Goal: Information Seeking & Learning: Check status

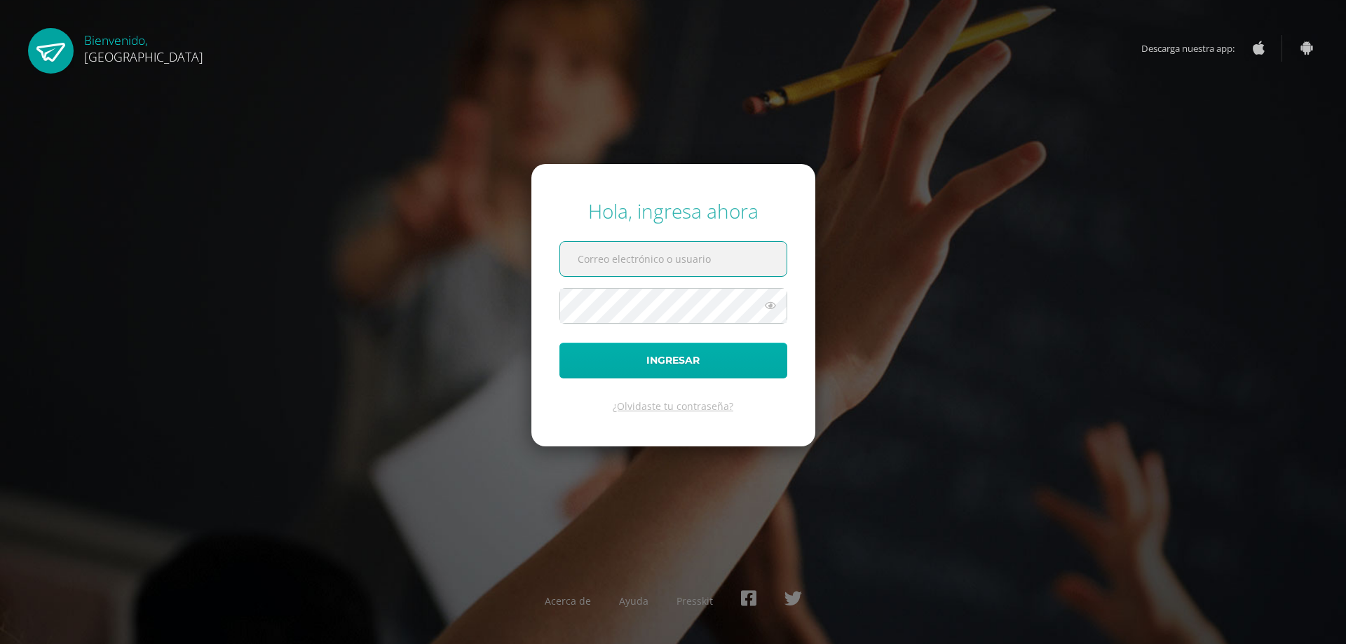
type input "[EMAIL_ADDRESS][DOMAIN_NAME]"
click at [655, 367] on button "Ingresar" at bounding box center [674, 361] width 228 height 36
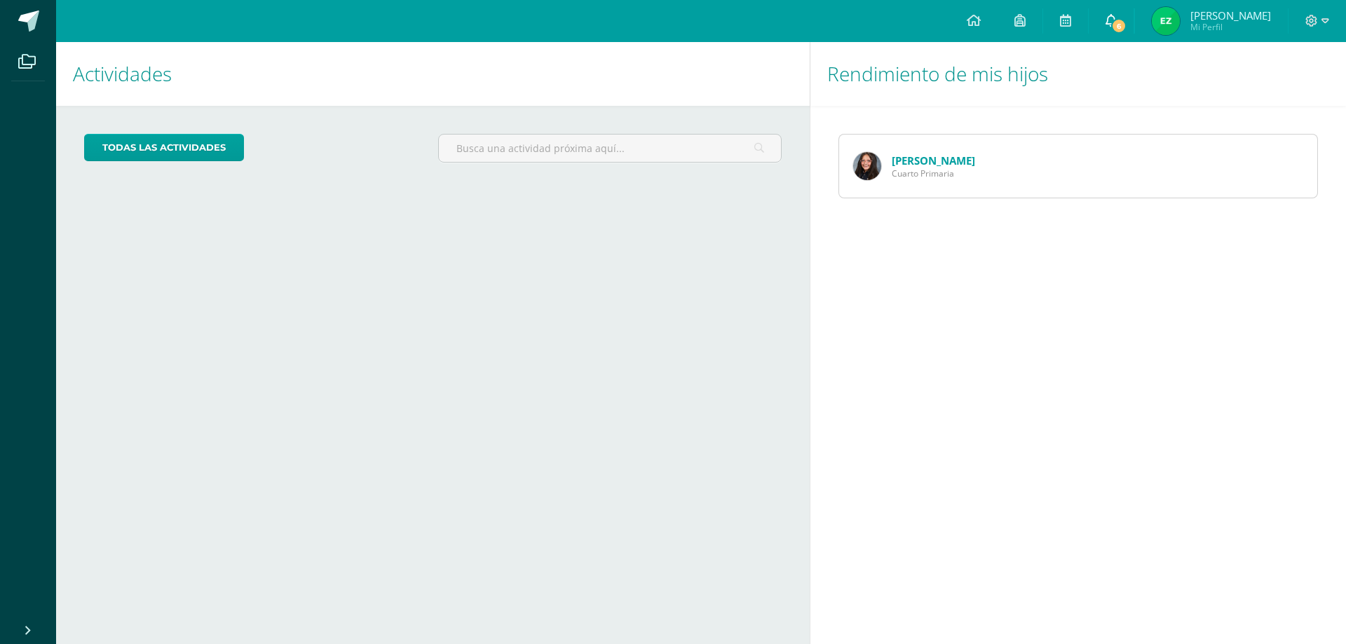
click at [1117, 15] on icon at bounding box center [1111, 20] width 11 height 13
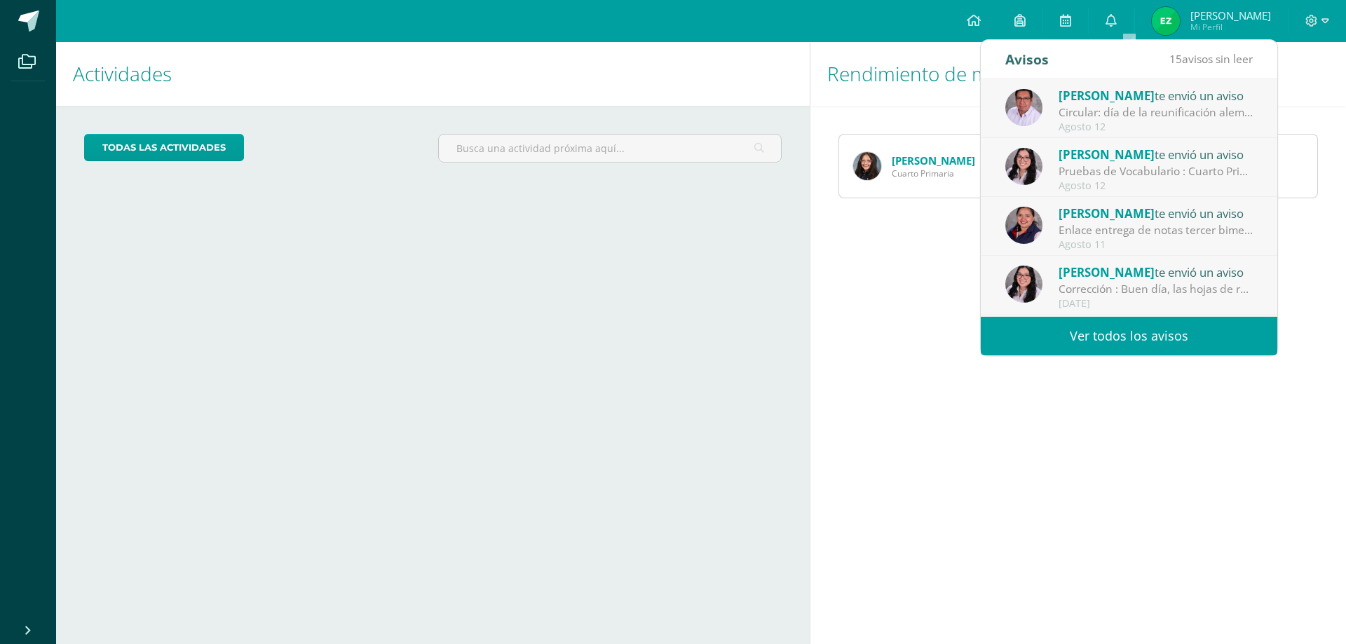
click at [1132, 180] on div "Agosto 12" at bounding box center [1156, 186] width 195 height 12
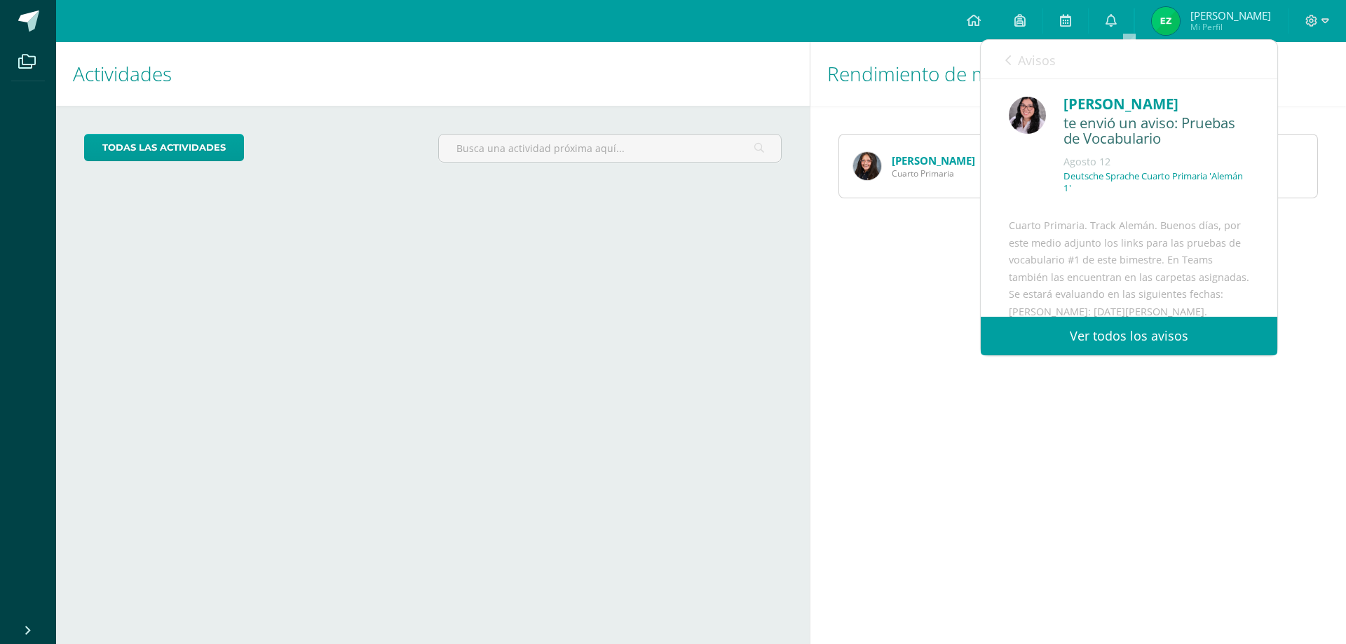
scroll to position [276, 0]
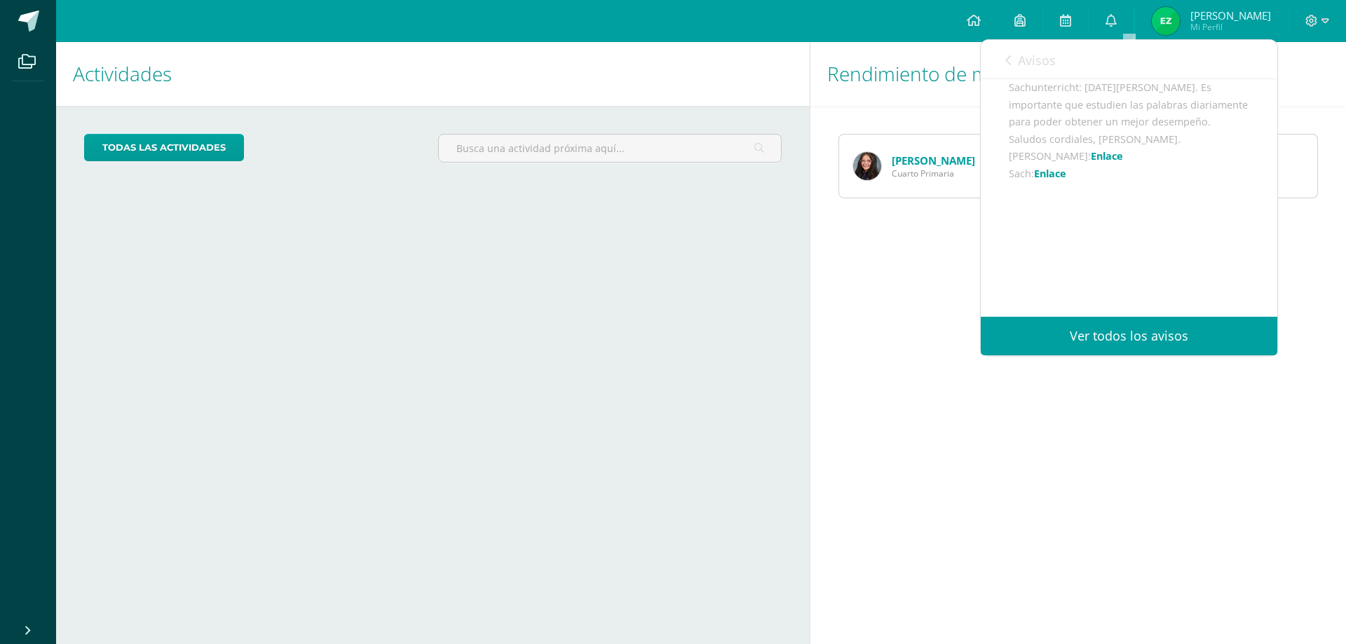
click at [1091, 156] on link "Enlace" at bounding box center [1107, 155] width 32 height 13
click at [1050, 175] on link "Enlace" at bounding box center [1050, 173] width 32 height 13
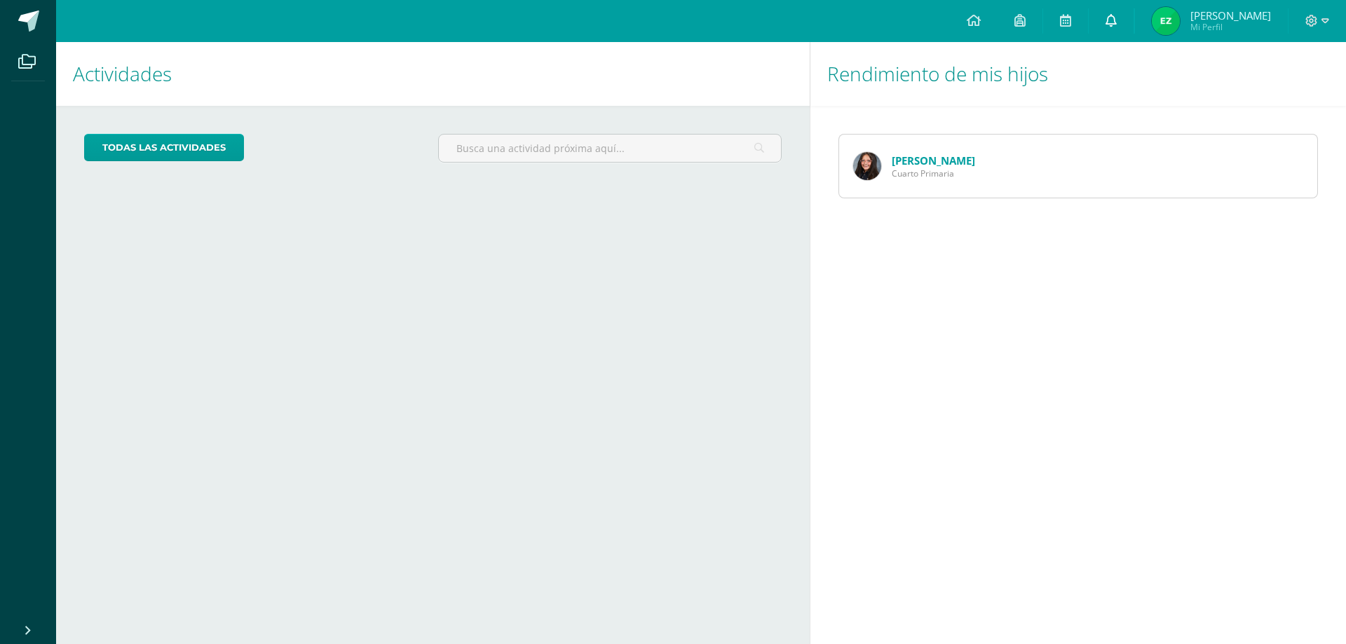
click at [1134, 19] on link at bounding box center [1111, 21] width 45 height 42
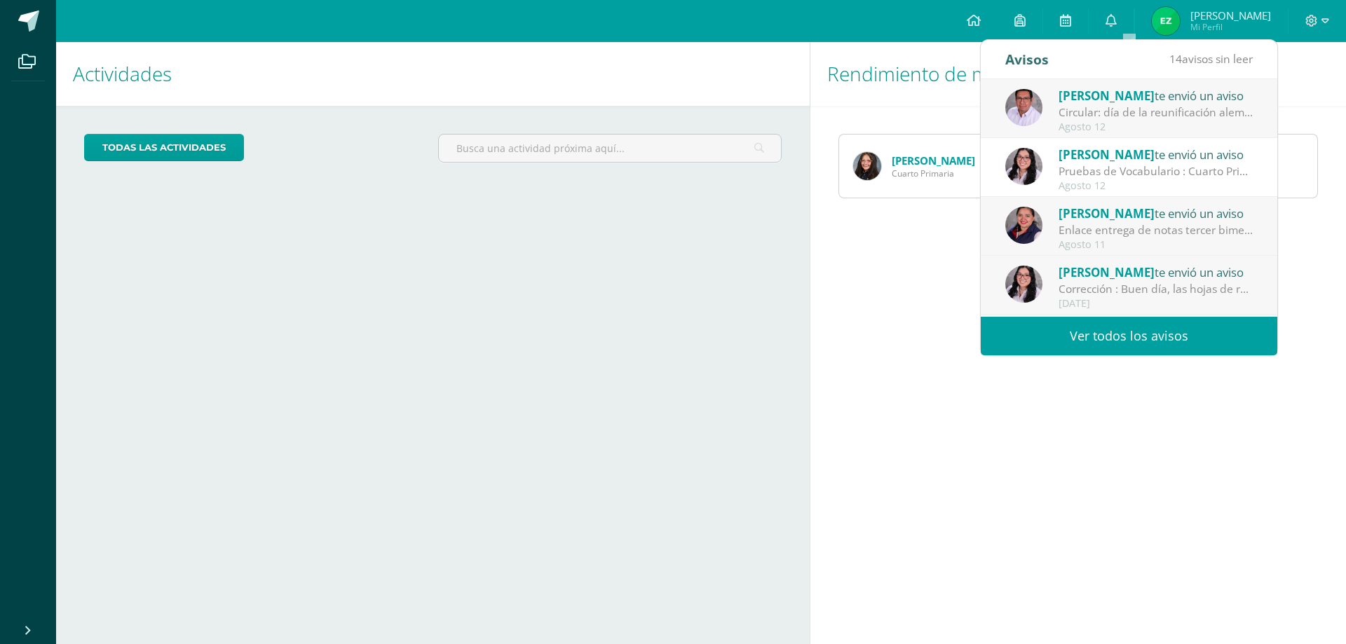
click at [1144, 108] on div "Circular: día de la reunificación alemana: Estimados padres de familia. Reciban…" at bounding box center [1156, 112] width 195 height 16
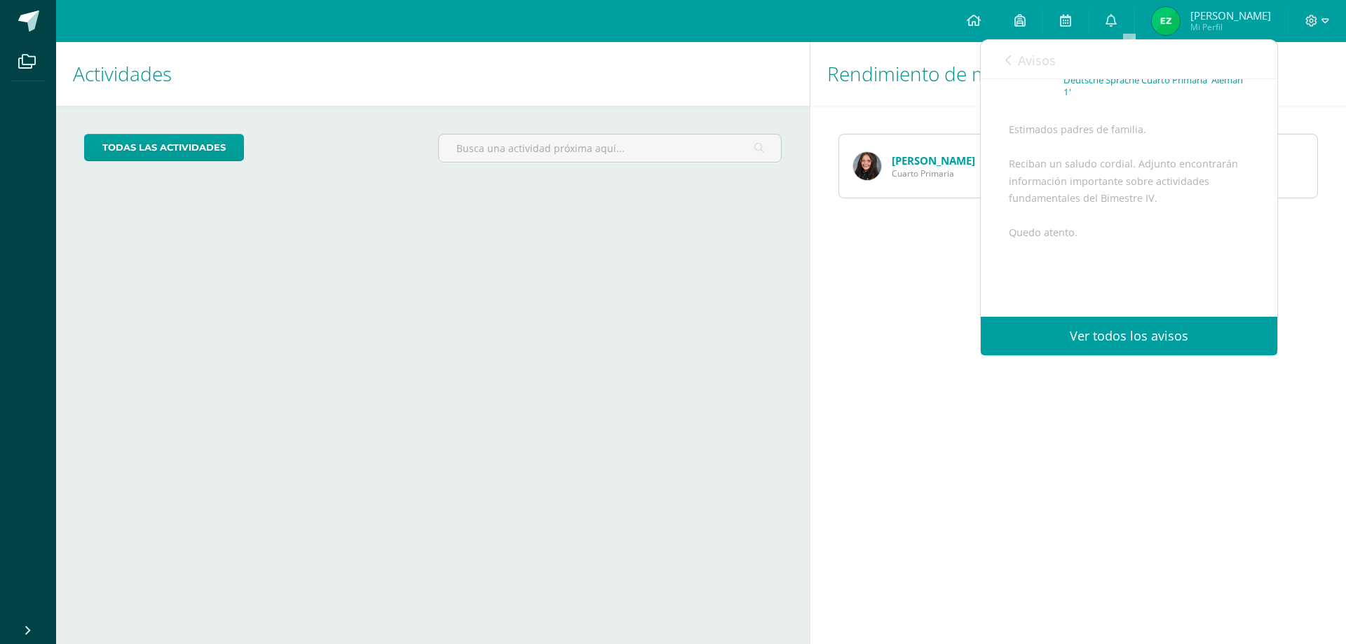
scroll to position [234, 0]
click at [1089, 271] on span "Archivo Adjunto" at bounding box center [1093, 272] width 96 height 26
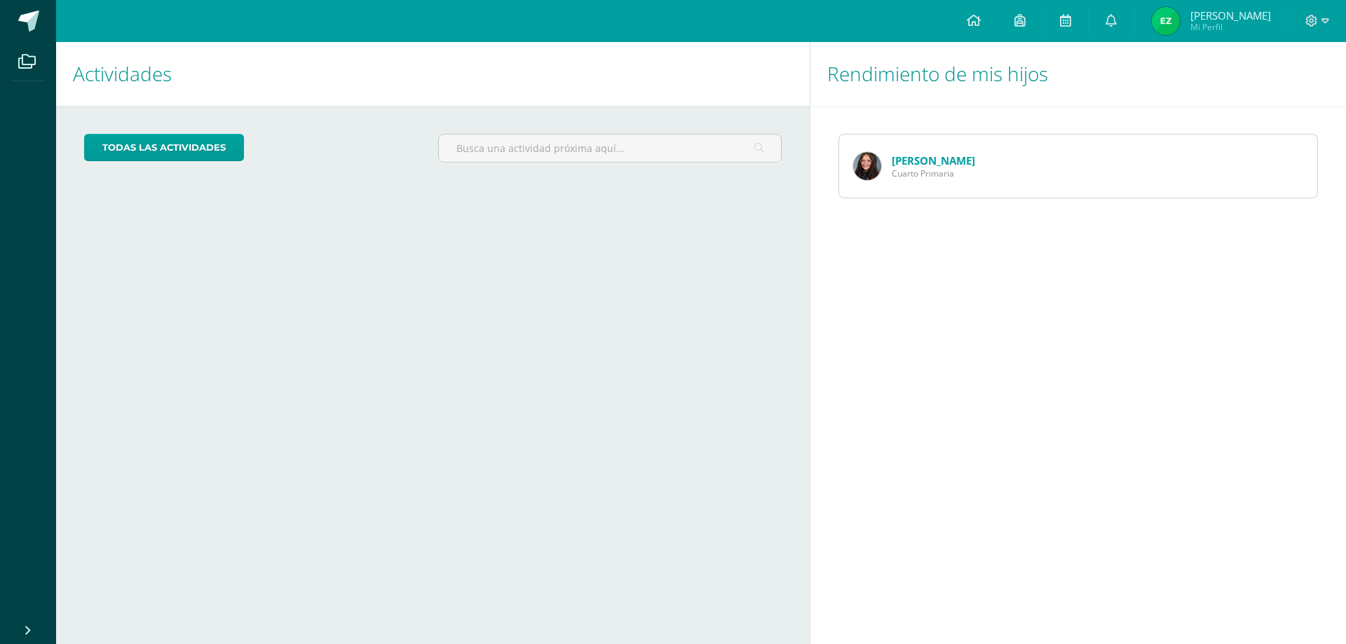
click at [1139, 493] on div "Rendimiento de mis hijos Luzmarie Linares Cuarto Primaria" at bounding box center [1081, 343] width 542 height 602
click at [1134, 18] on link at bounding box center [1111, 21] width 45 height 42
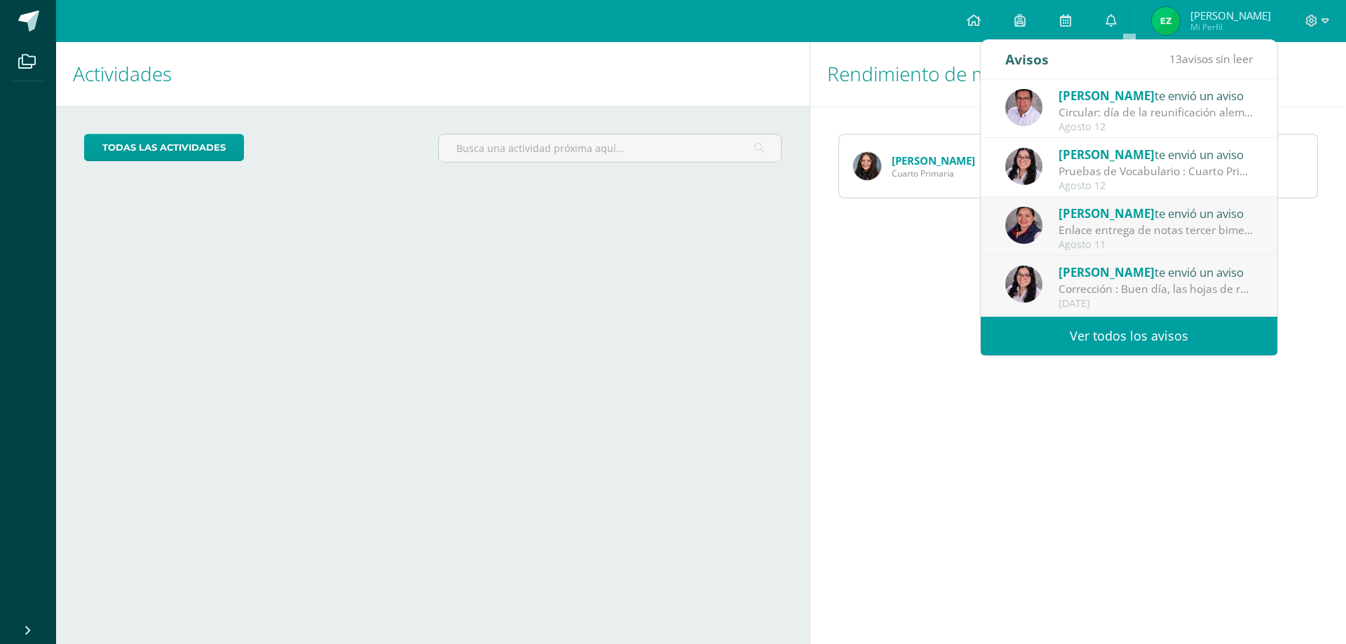
scroll to position [140, 0]
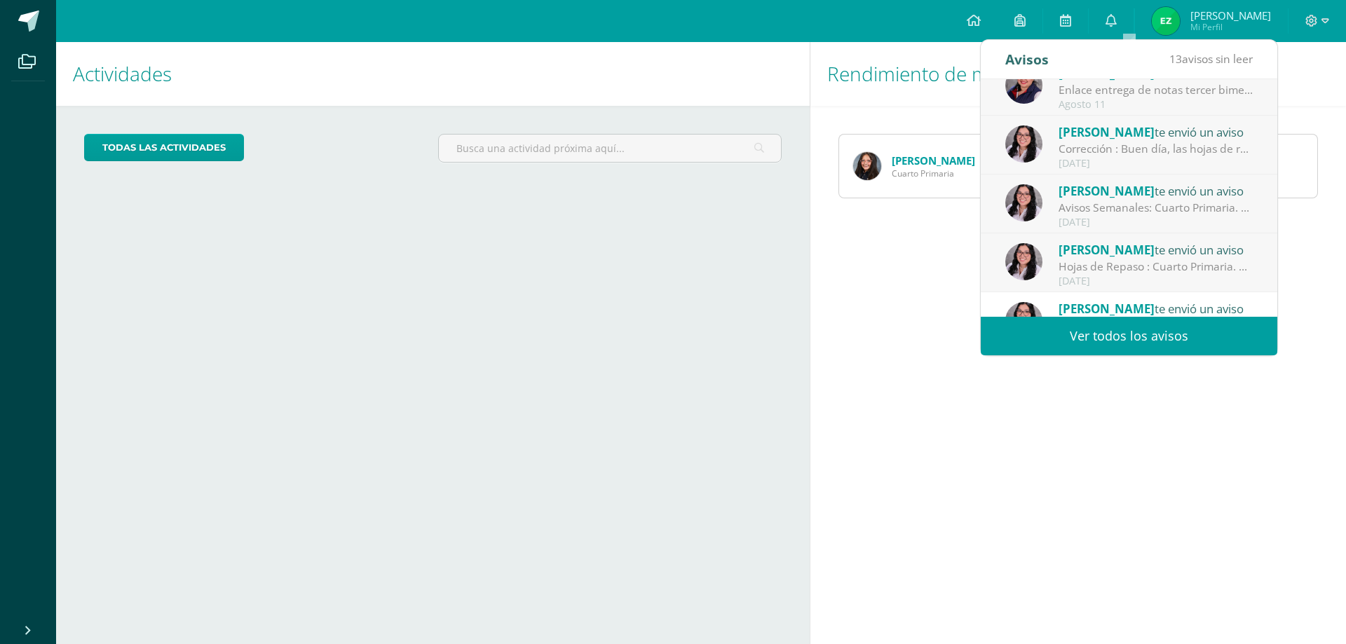
click at [693, 320] on div "Cargando actividades" at bounding box center [433, 316] width 698 height 27
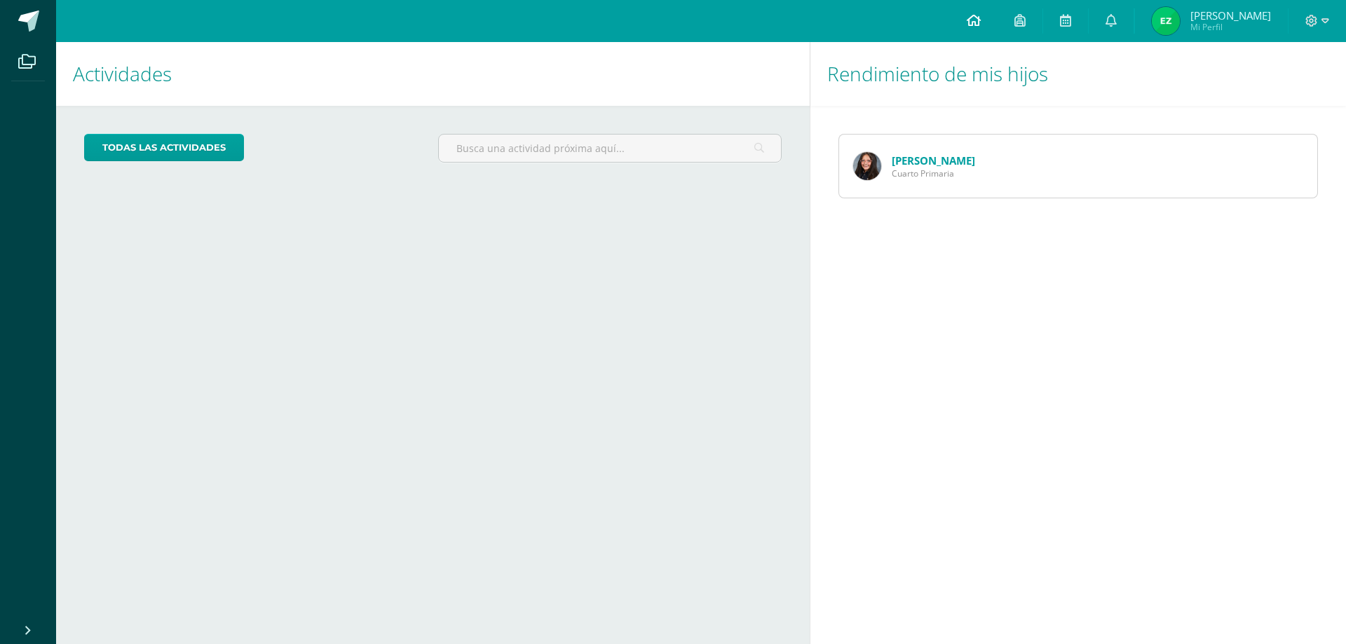
click at [981, 20] on icon at bounding box center [974, 20] width 14 height 13
click at [1313, 20] on icon at bounding box center [1312, 21] width 12 height 12
click at [1298, 96] on span "Cerrar sesión" at bounding box center [1280, 95] width 63 height 13
